Goal: Find specific page/section: Find specific page/section

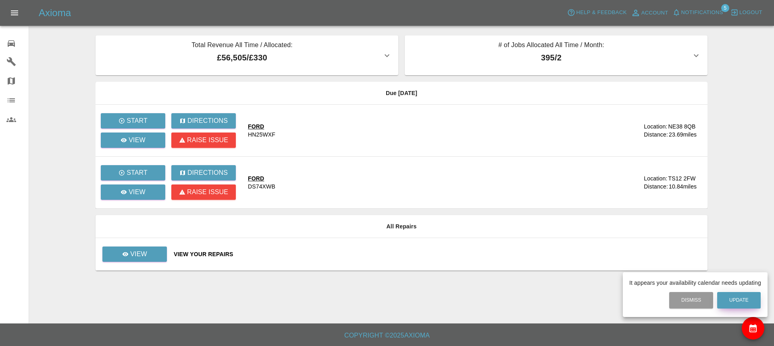
click at [739, 297] on button "Update" at bounding box center [739, 300] width 44 height 17
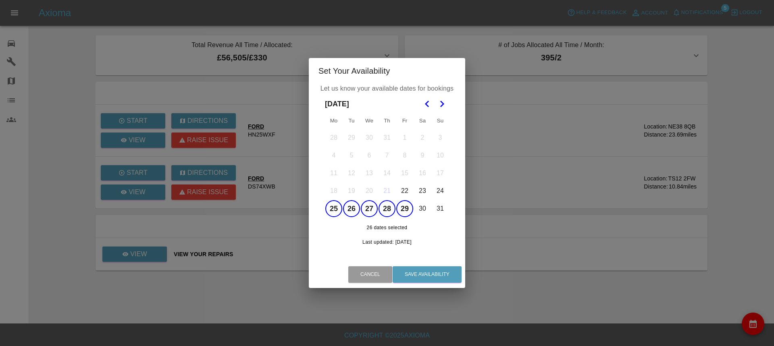
click at [450, 34] on div "Set Your Availability Let us know your available dates for bookings [DATE] Mo T…" at bounding box center [387, 173] width 774 height 346
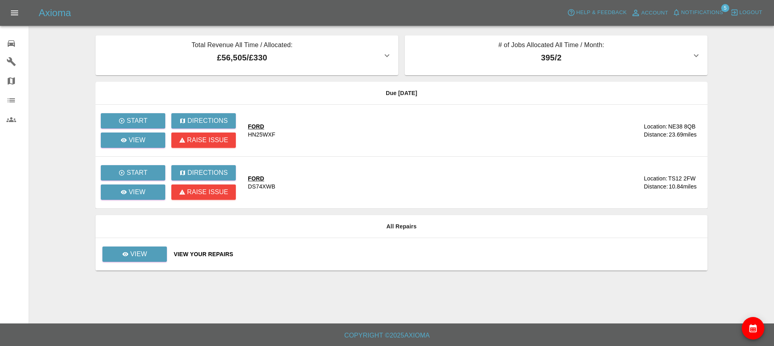
click at [8, 60] on icon at bounding box center [11, 61] width 9 height 9
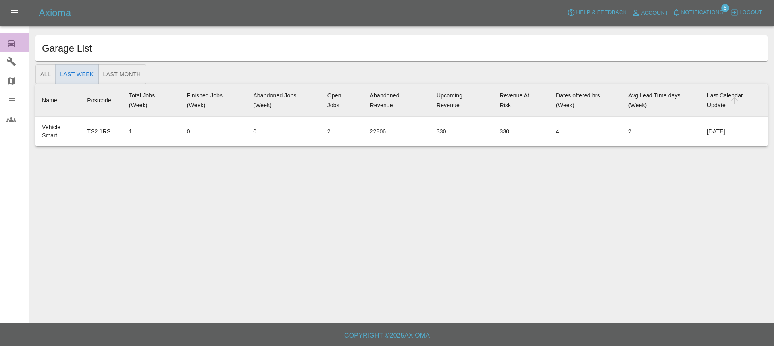
click at [9, 44] on icon at bounding box center [11, 44] width 10 height 10
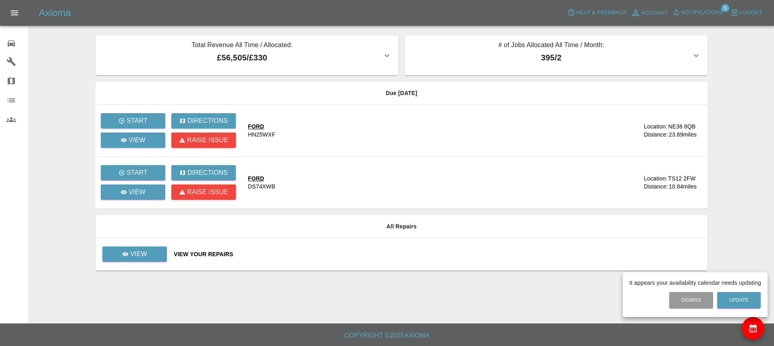
click at [132, 254] on div at bounding box center [387, 173] width 774 height 346
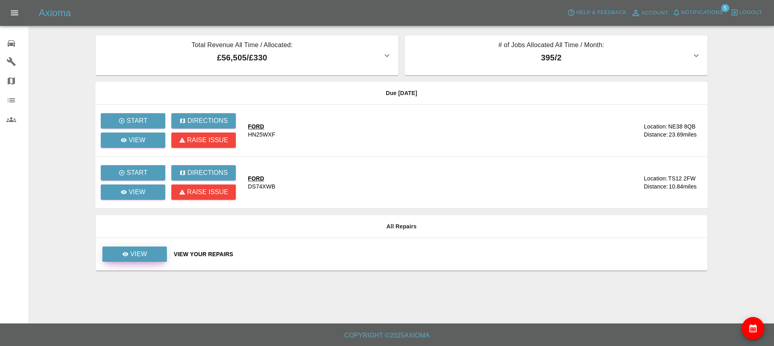
click at [138, 251] on p "View" at bounding box center [138, 255] width 17 height 10
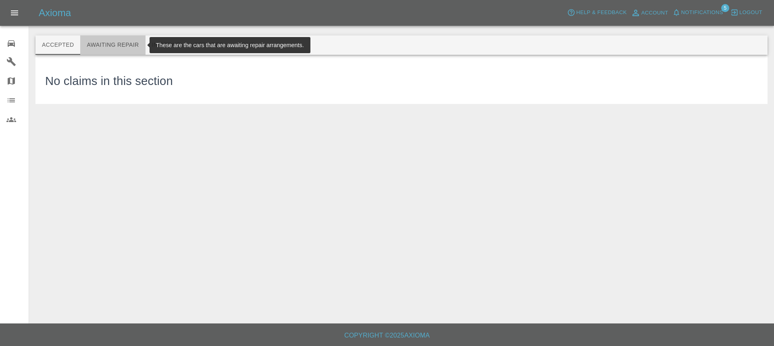
click at [119, 43] on button "Awaiting Repair" at bounding box center [112, 44] width 65 height 19
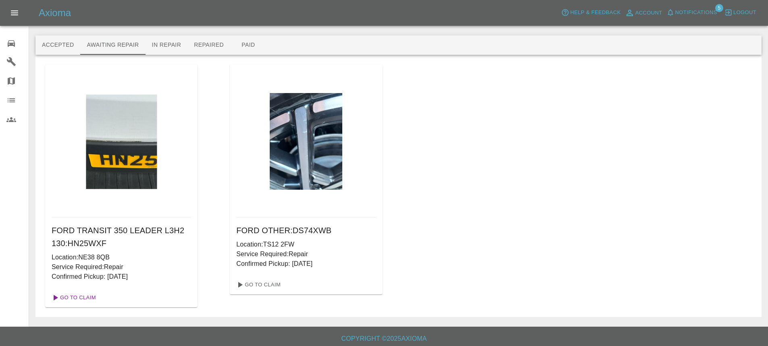
click at [74, 298] on link "Go To Claim" at bounding box center [73, 297] width 50 height 13
